Goal: Task Accomplishment & Management: Manage account settings

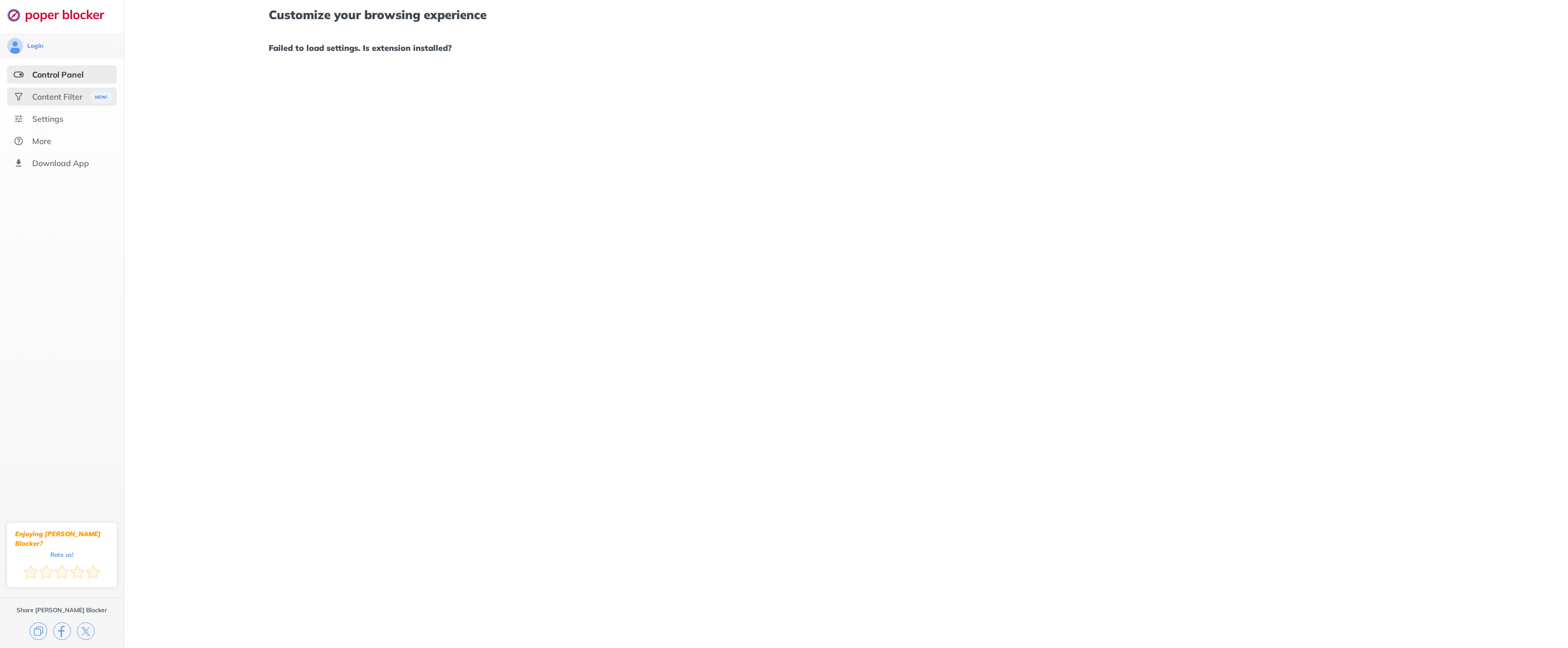
click at [58, 97] on div "Content Filter" at bounding box center [57, 96] width 51 height 10
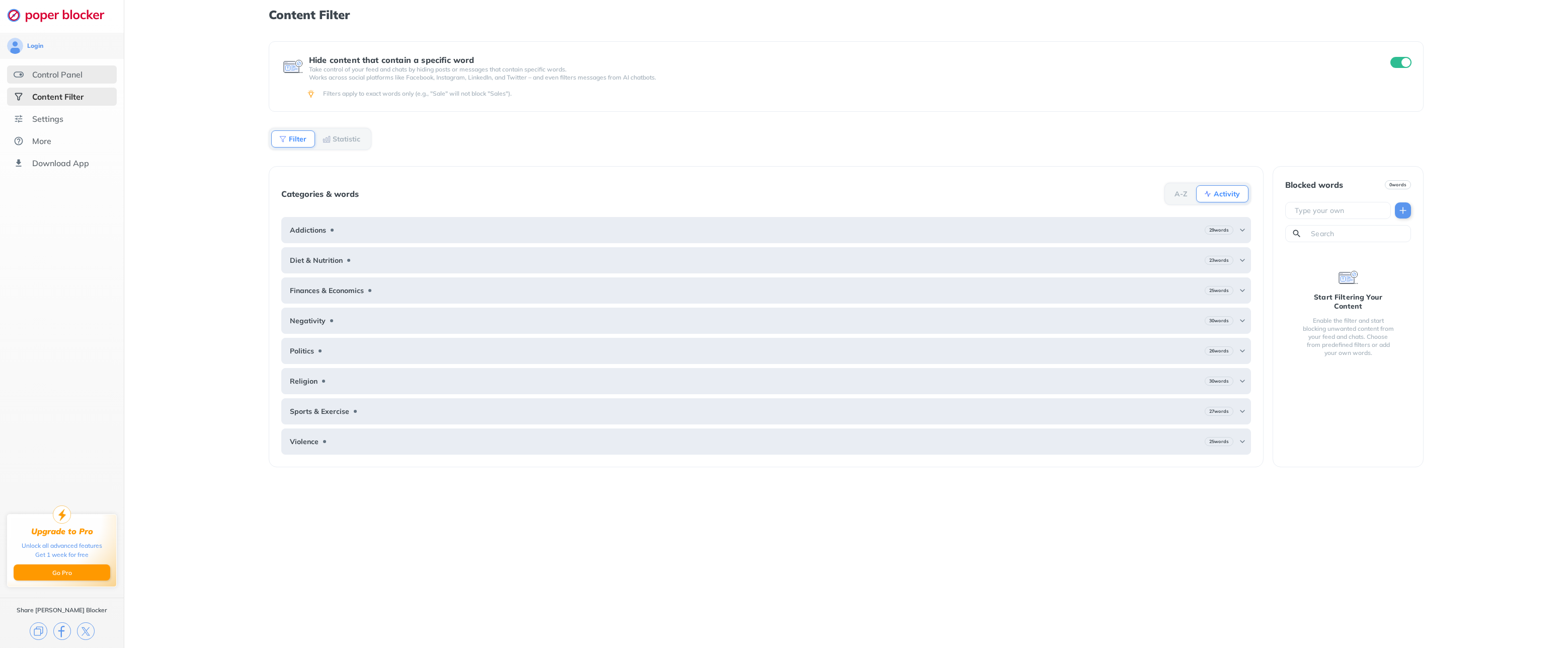
click at [63, 71] on div "Control Panel" at bounding box center [57, 74] width 51 height 10
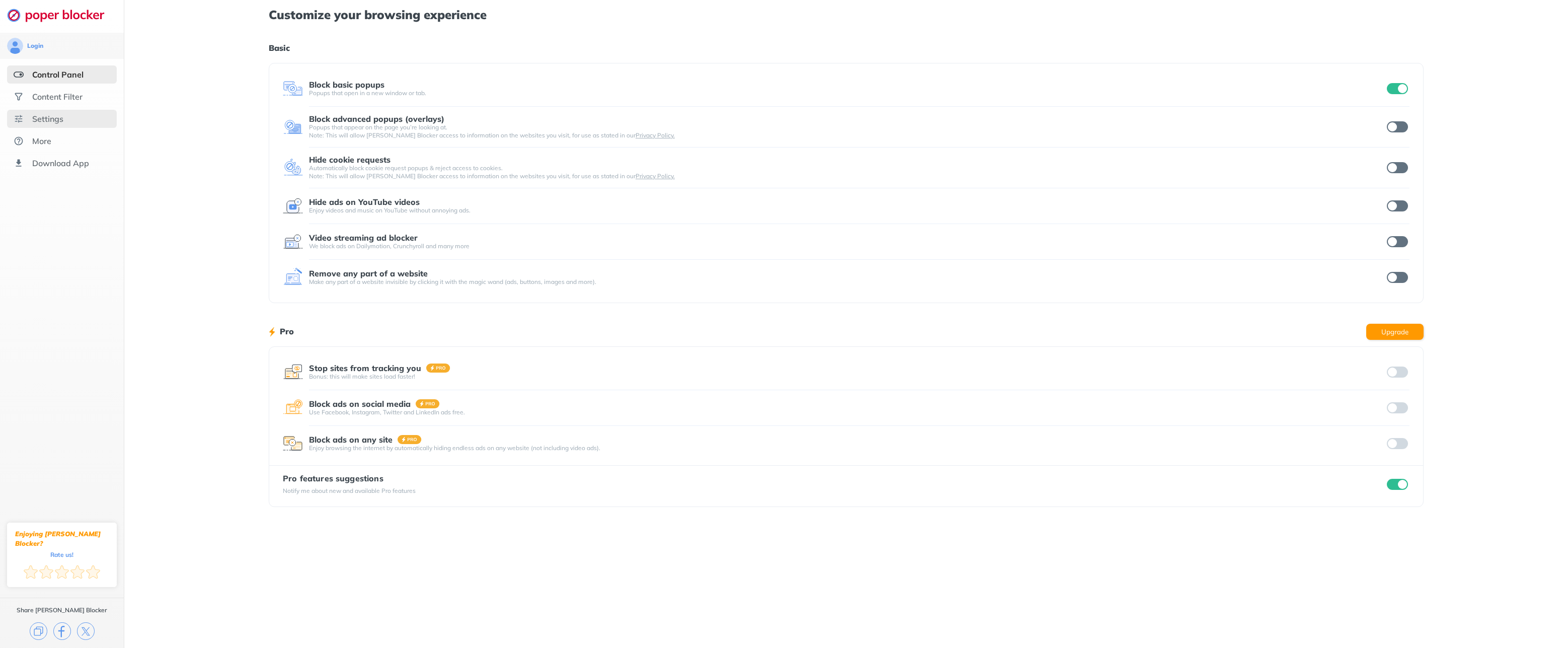
click at [67, 113] on div "Settings" at bounding box center [62, 119] width 110 height 18
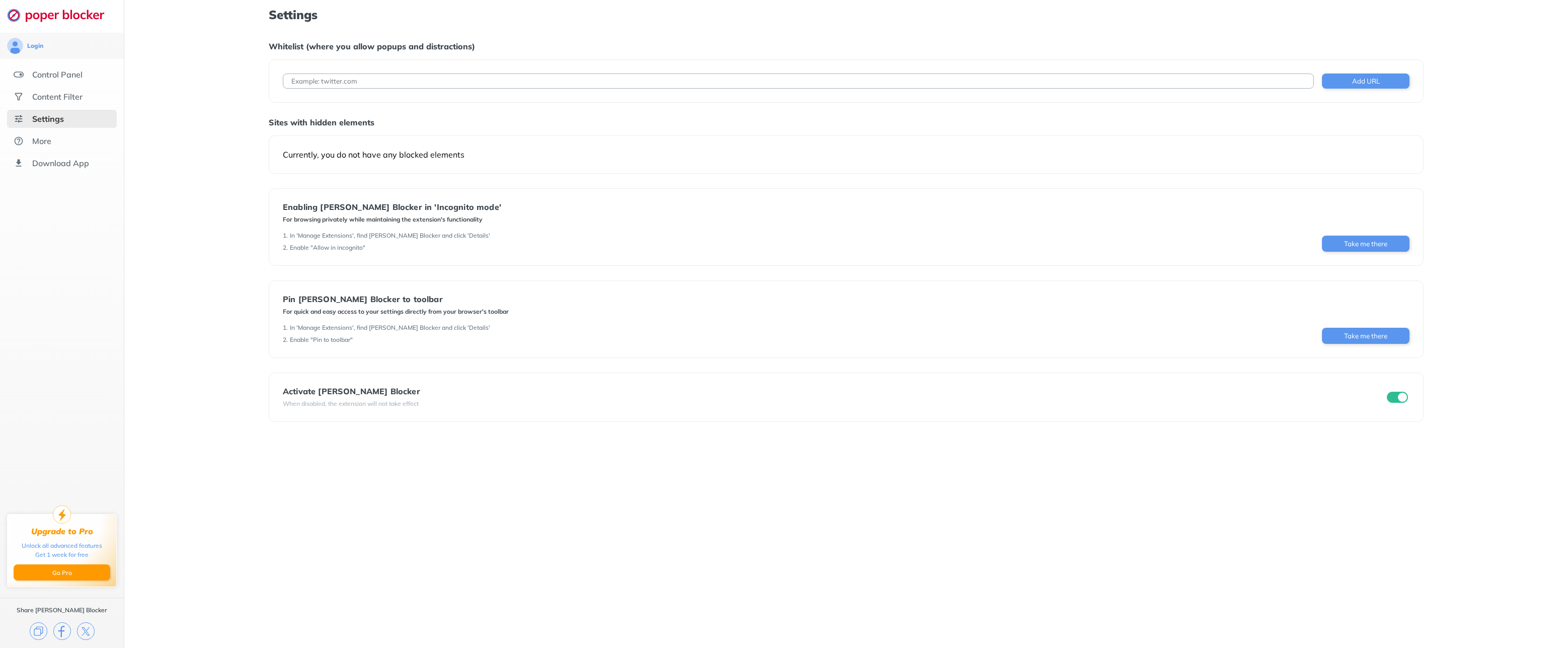
click at [1215, 78] on input at bounding box center [799, 81] width 1031 height 15
paste input "[URL][DOMAIN_NAME]?"
drag, startPoint x: 387, startPoint y: 79, endPoint x: 588, endPoint y: 77, distance: 201.0
click at [583, 79] on input "[URL][DOMAIN_NAME]?" at bounding box center [799, 81] width 1031 height 15
type input "[URL][DOMAIN_NAME]"
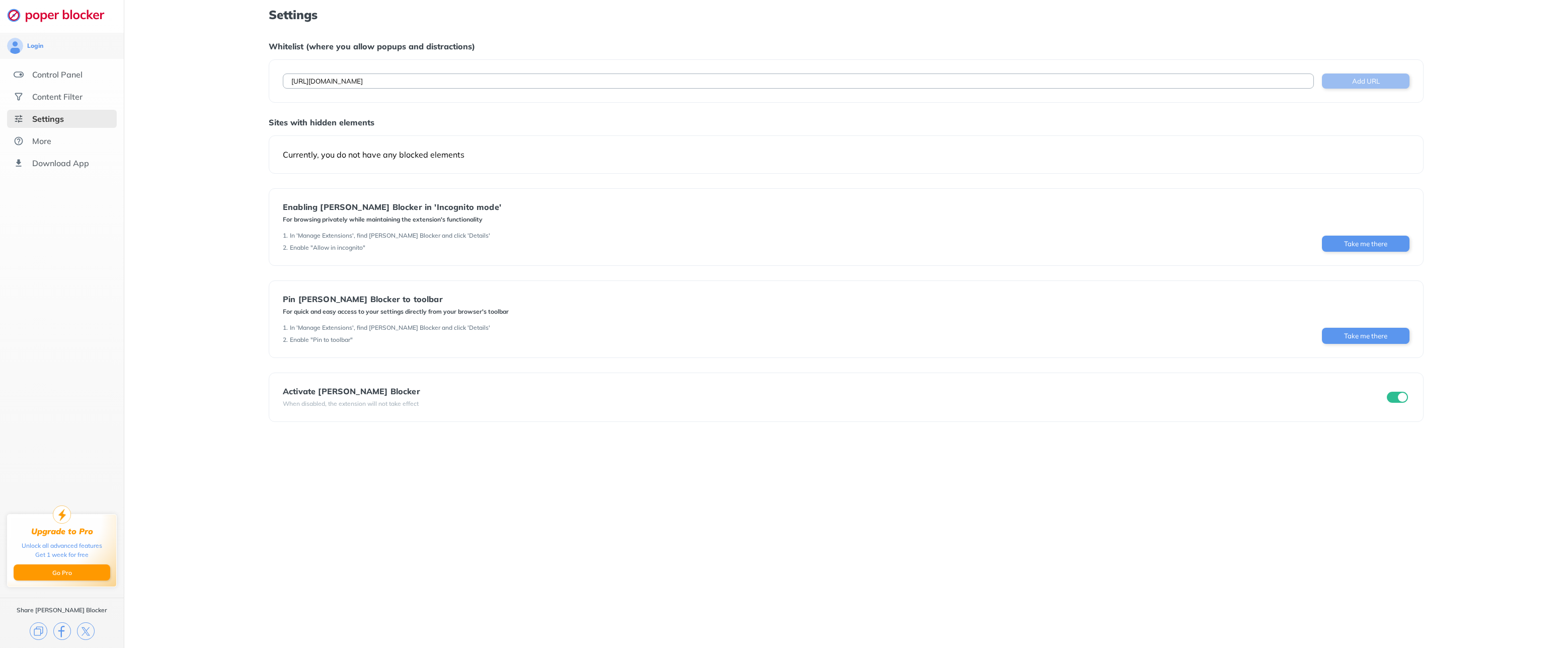
click at [1367, 79] on button "Add URL" at bounding box center [1366, 81] width 88 height 15
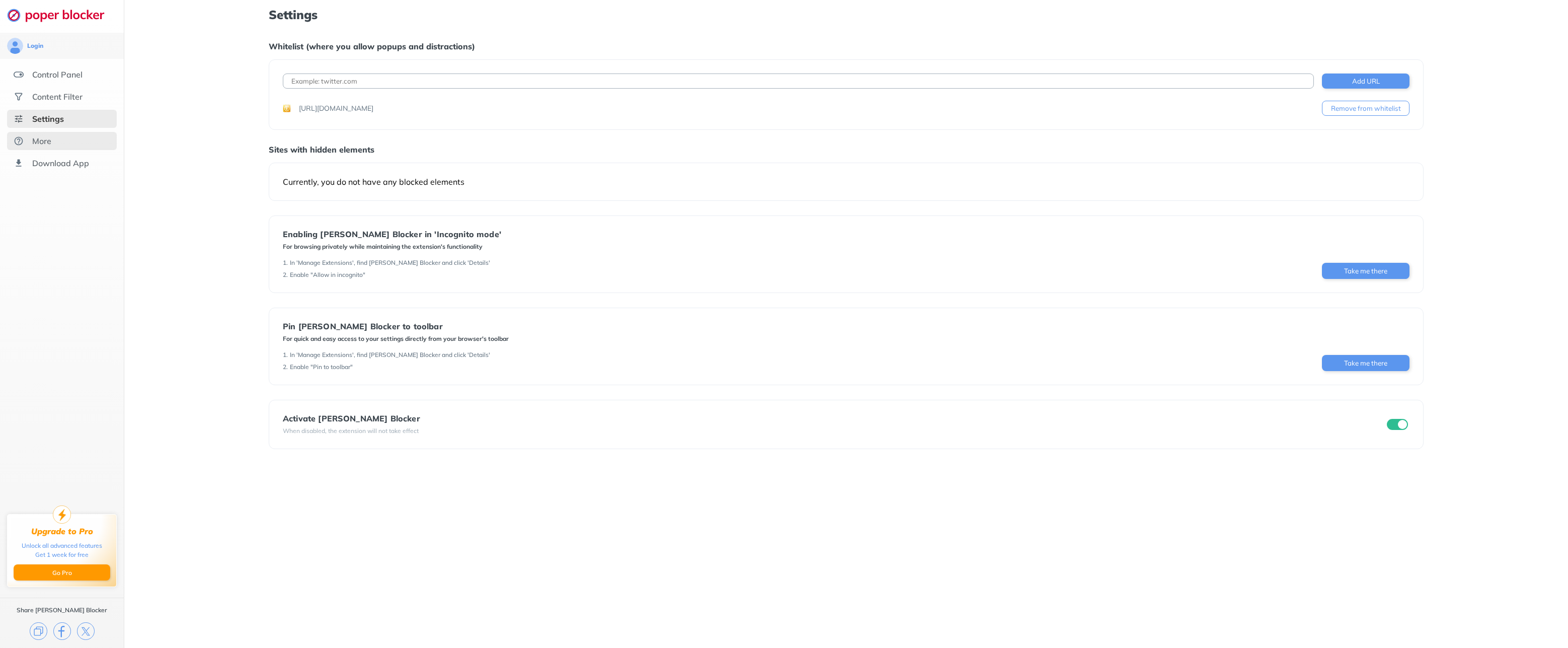
click at [49, 149] on div "More" at bounding box center [62, 141] width 110 height 18
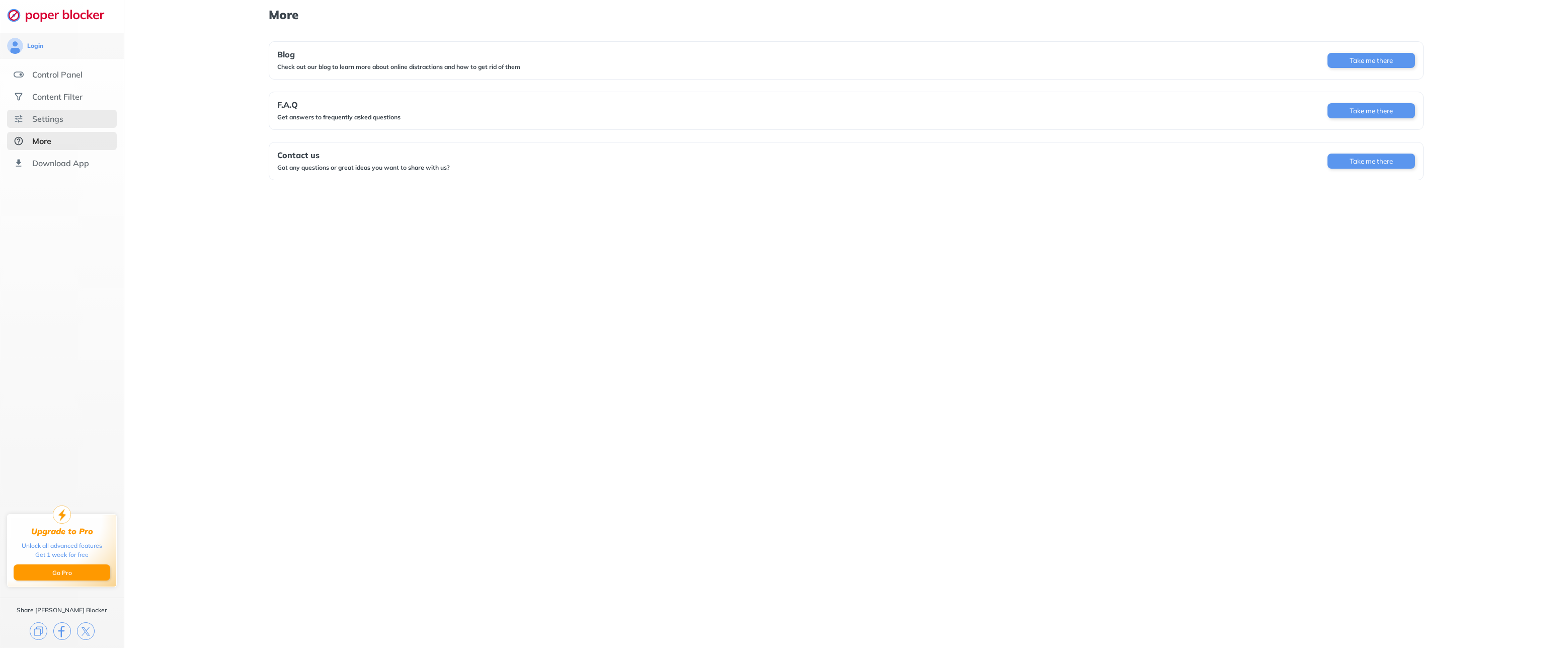
click at [71, 120] on div "Settings" at bounding box center [62, 119] width 110 height 18
